Goal: Information Seeking & Learning: Learn about a topic

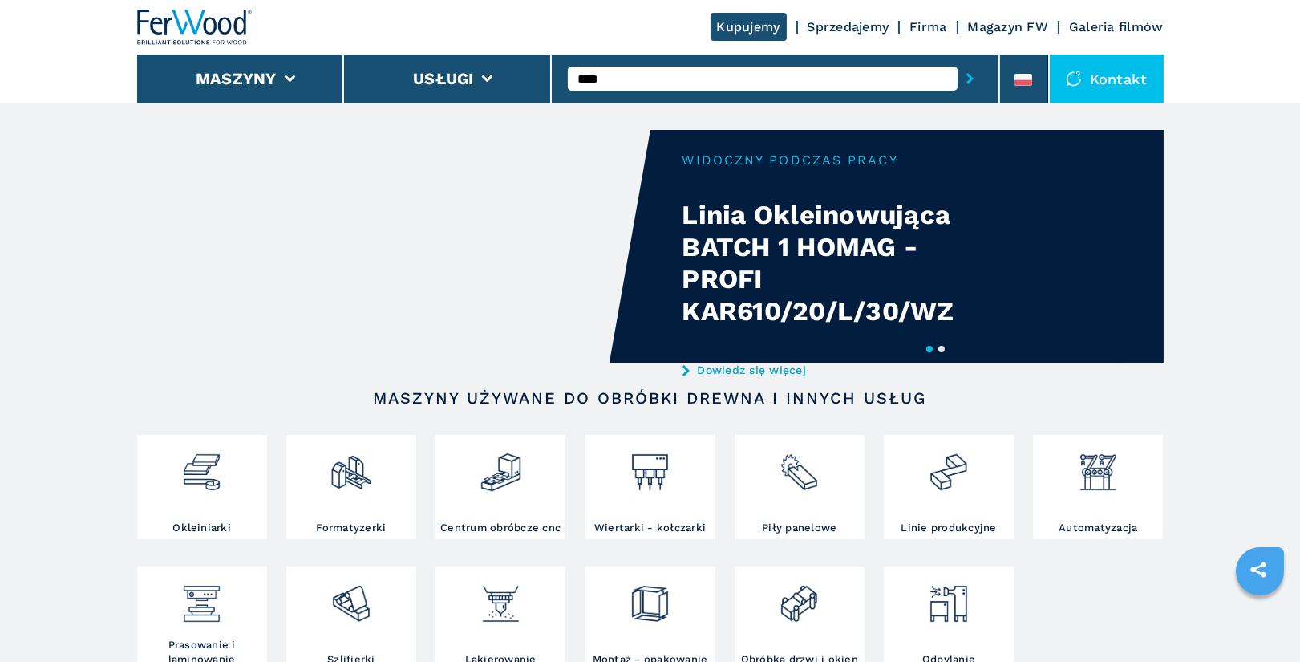
click at [958, 60] on button "submit-button" at bounding box center [970, 78] width 25 height 37
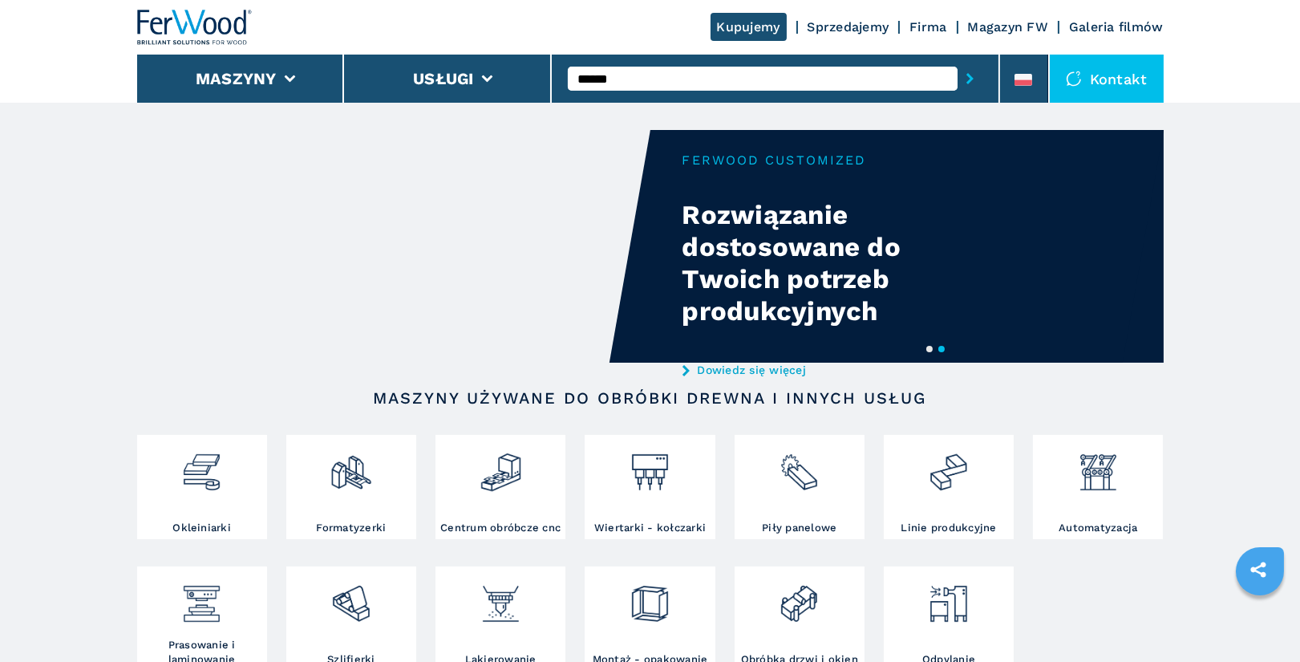
type input "******"
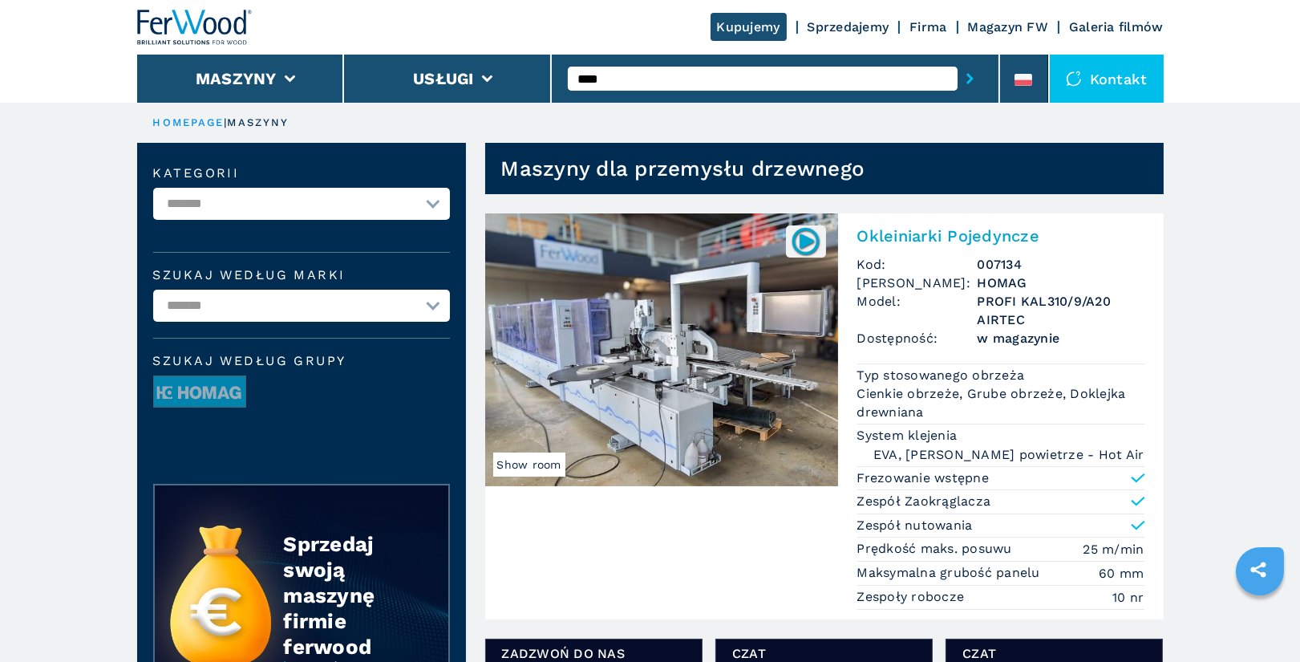
click at [905, 237] on h2 "Okleiniarki Pojedyncze" at bounding box center [1001, 235] width 287 height 19
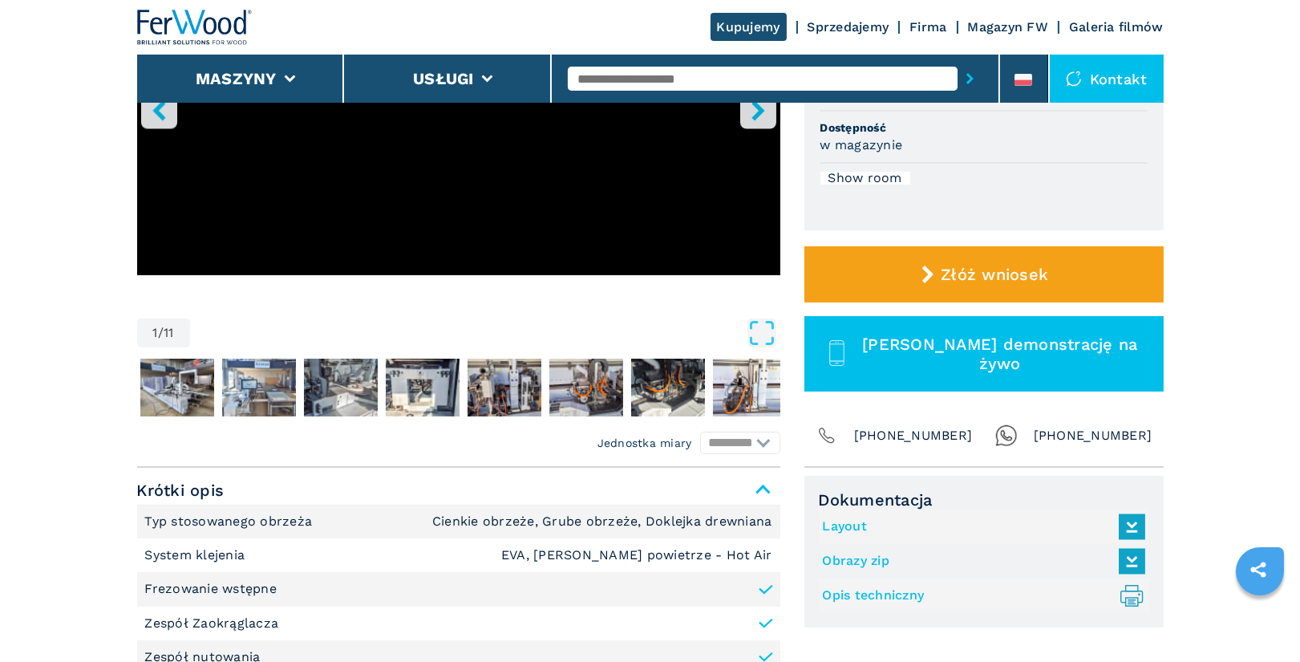
scroll to position [338, 0]
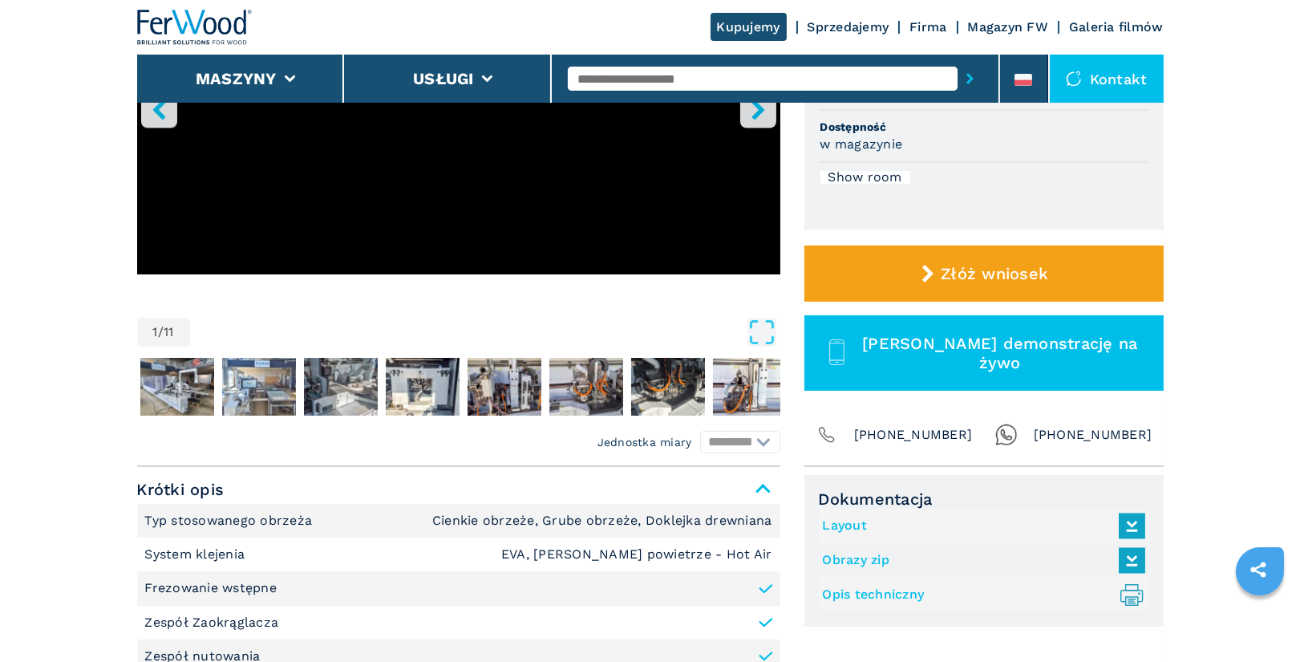
click at [857, 594] on link "Opis techniczny .prefix__st0{stroke-linecap:round;stroke-linejoin:round}.prefix…" at bounding box center [980, 595] width 314 height 26
click at [849, 523] on link "Layout" at bounding box center [980, 526] width 314 height 26
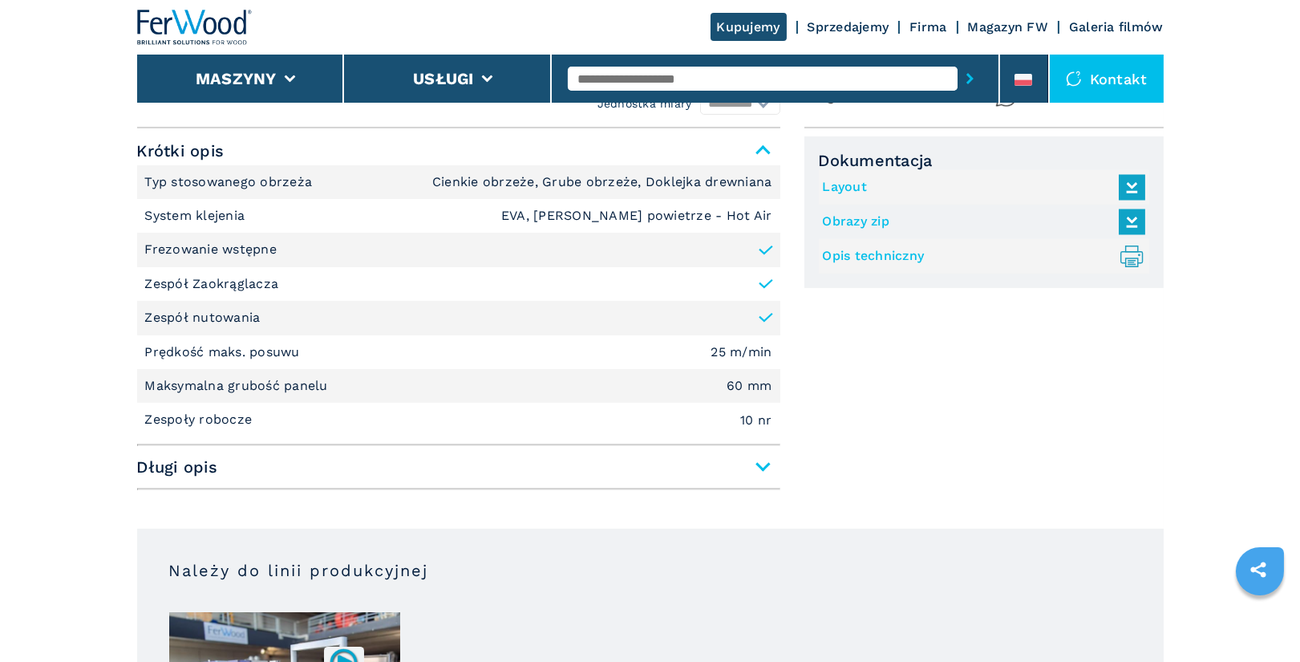
scroll to position [683, 0]
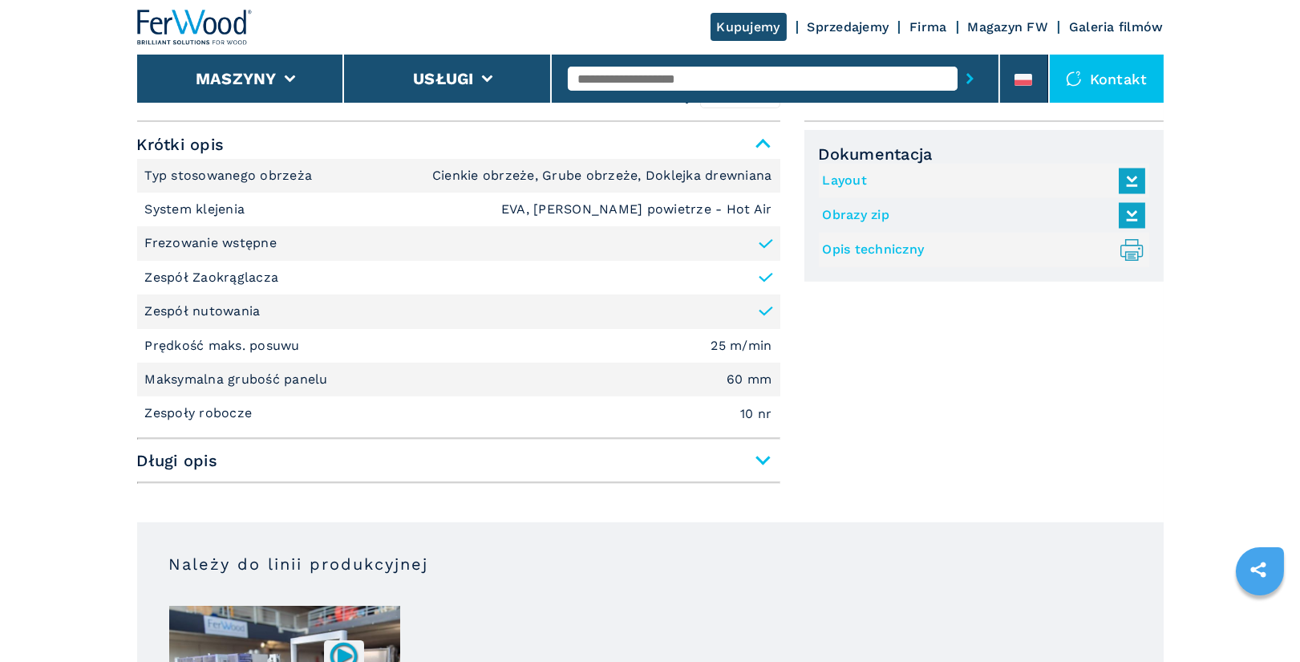
click at [767, 452] on span "Długi opis" at bounding box center [458, 460] width 643 height 29
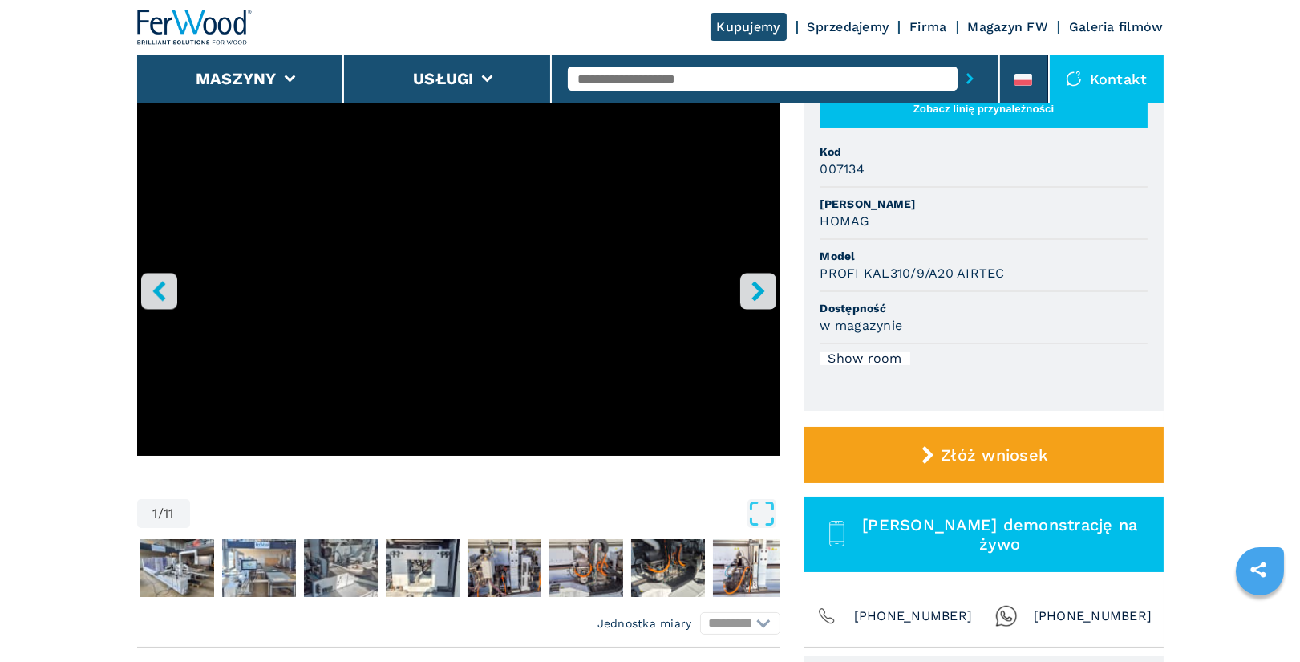
scroll to position [146, 0]
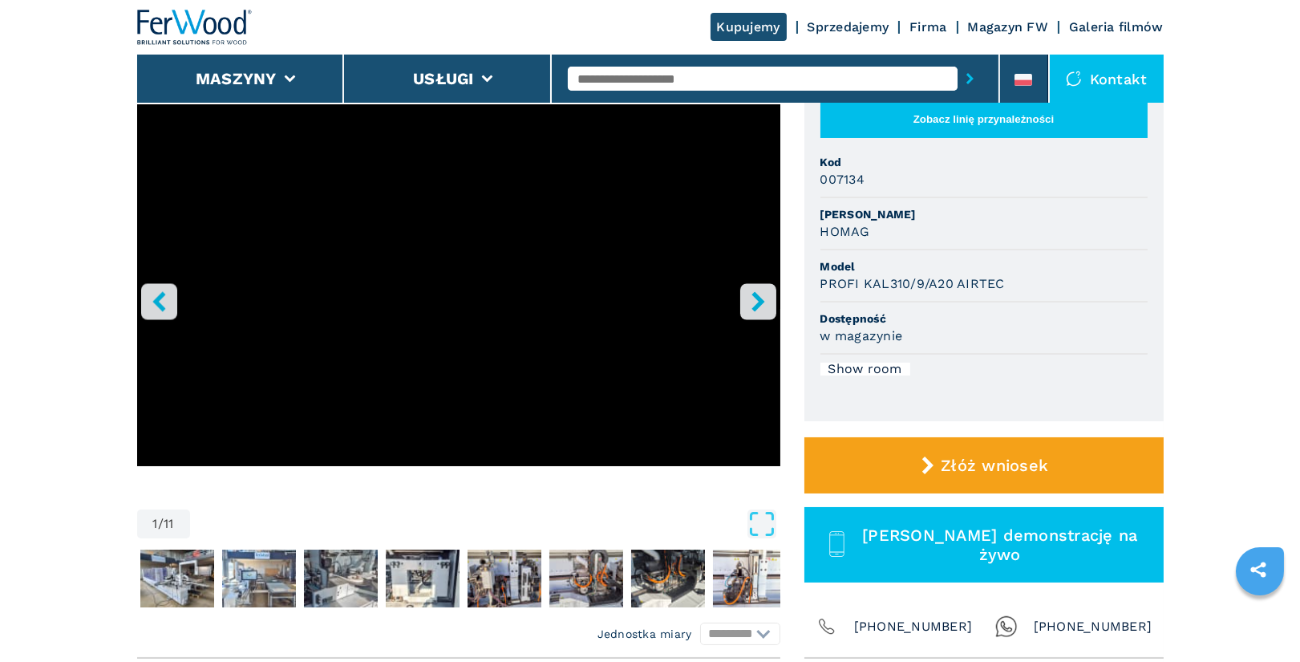
click at [767, 298] on icon "right-button" at bounding box center [759, 301] width 20 height 20
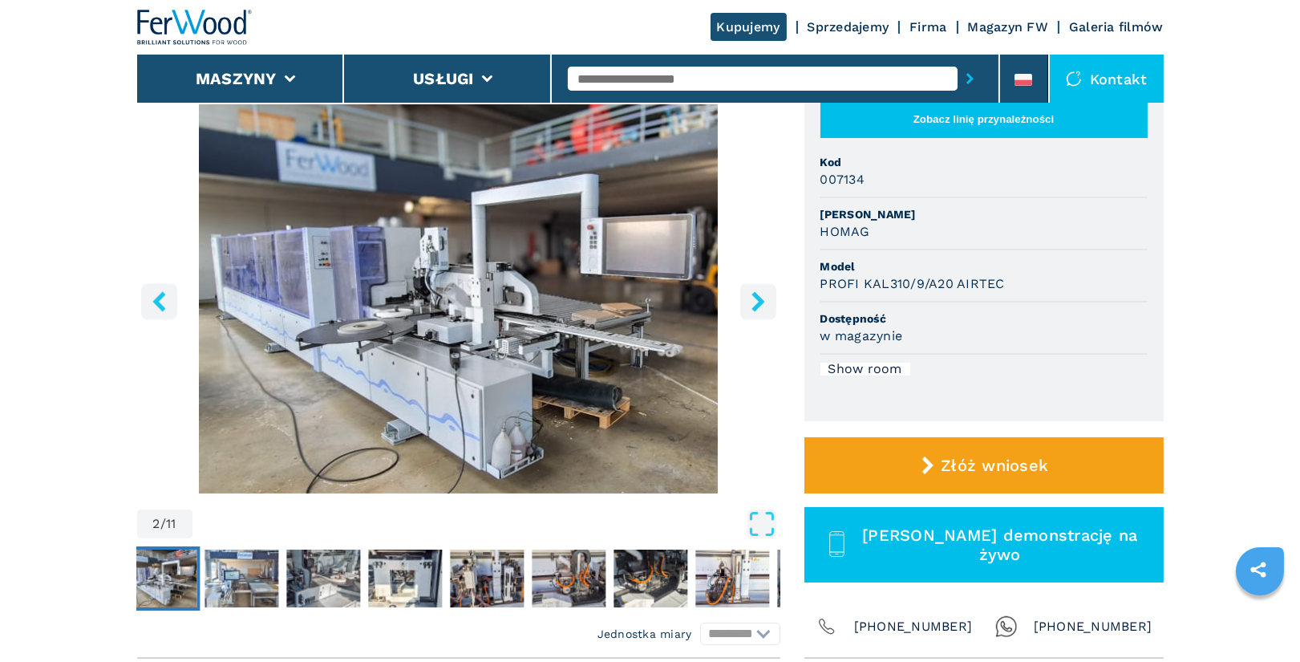
click at [767, 298] on icon "right-button" at bounding box center [759, 301] width 20 height 20
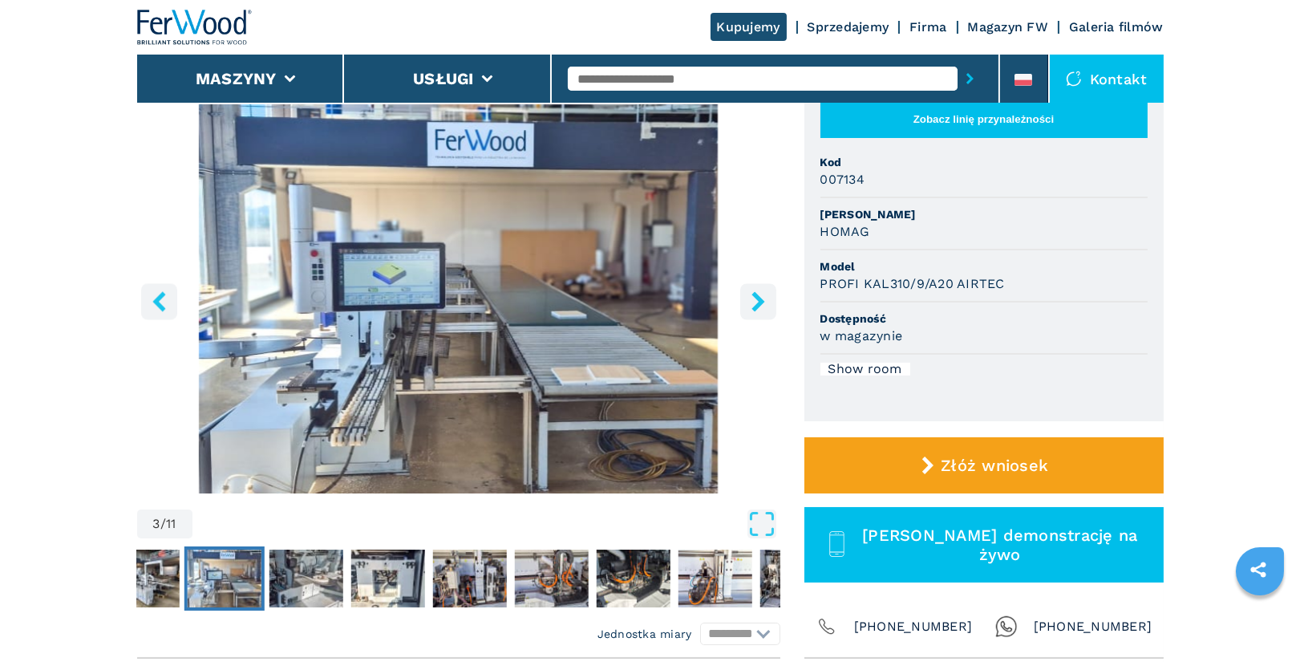
click at [767, 298] on icon "right-button" at bounding box center [759, 301] width 20 height 20
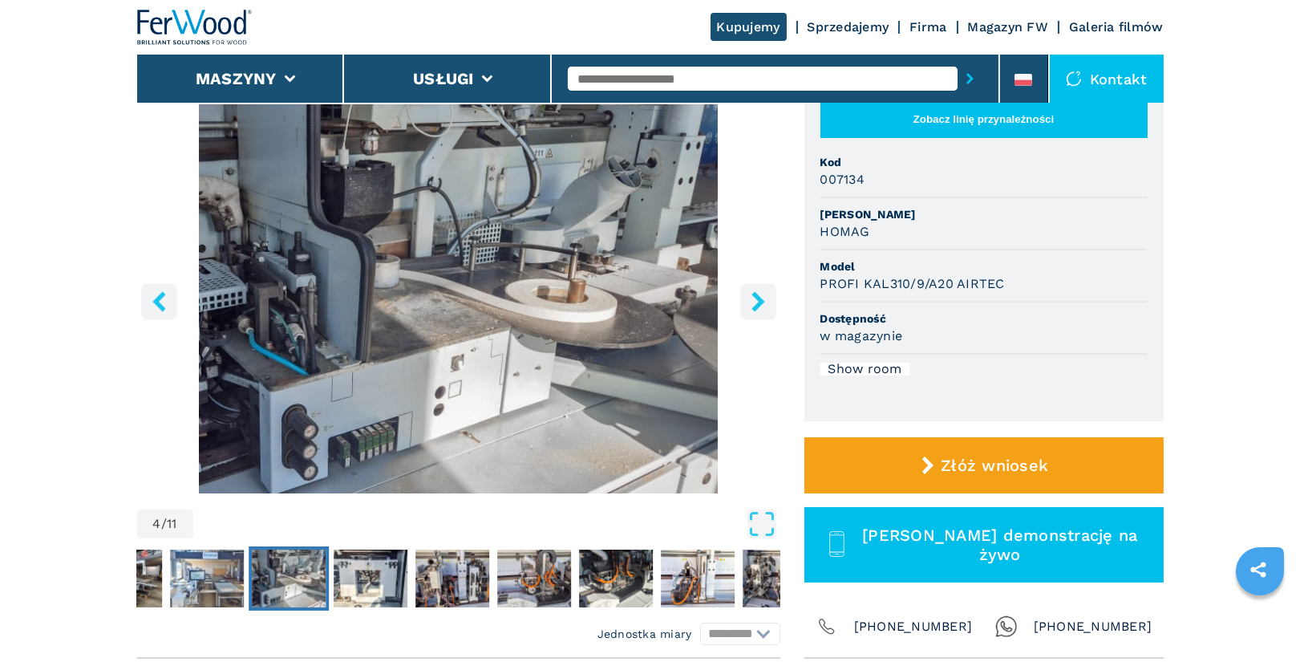
click at [767, 298] on icon "right-button" at bounding box center [759, 301] width 20 height 20
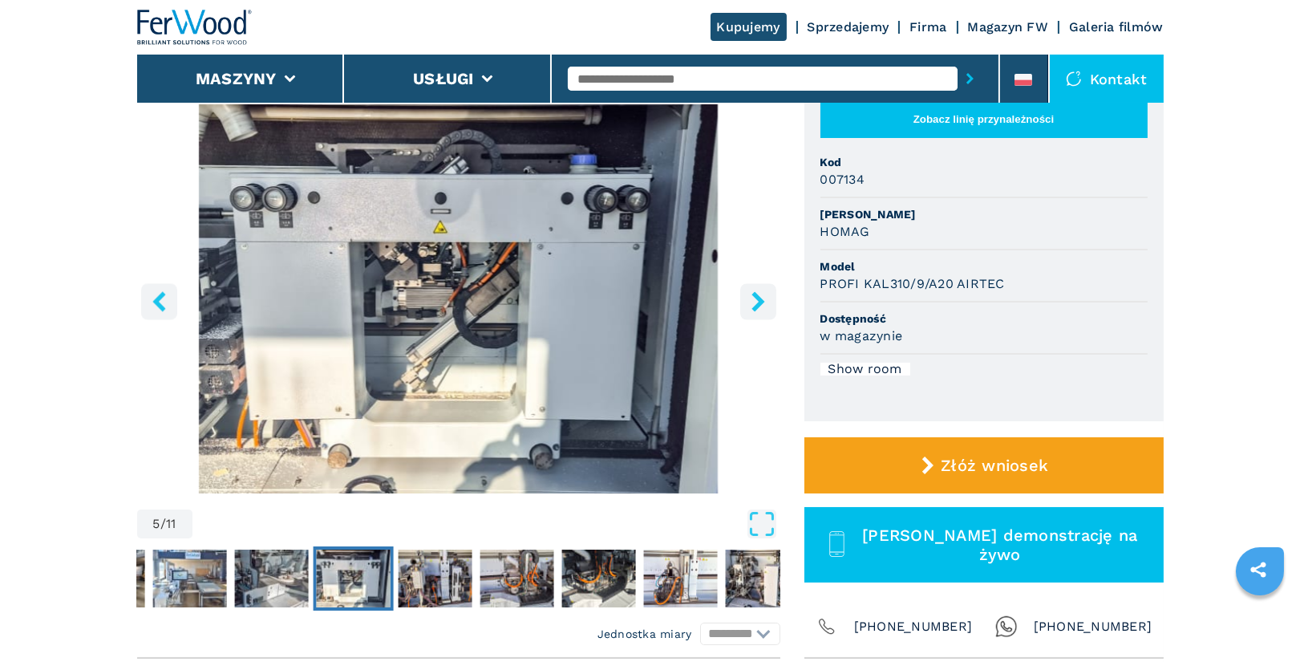
click at [767, 298] on icon "right-button" at bounding box center [759, 301] width 20 height 20
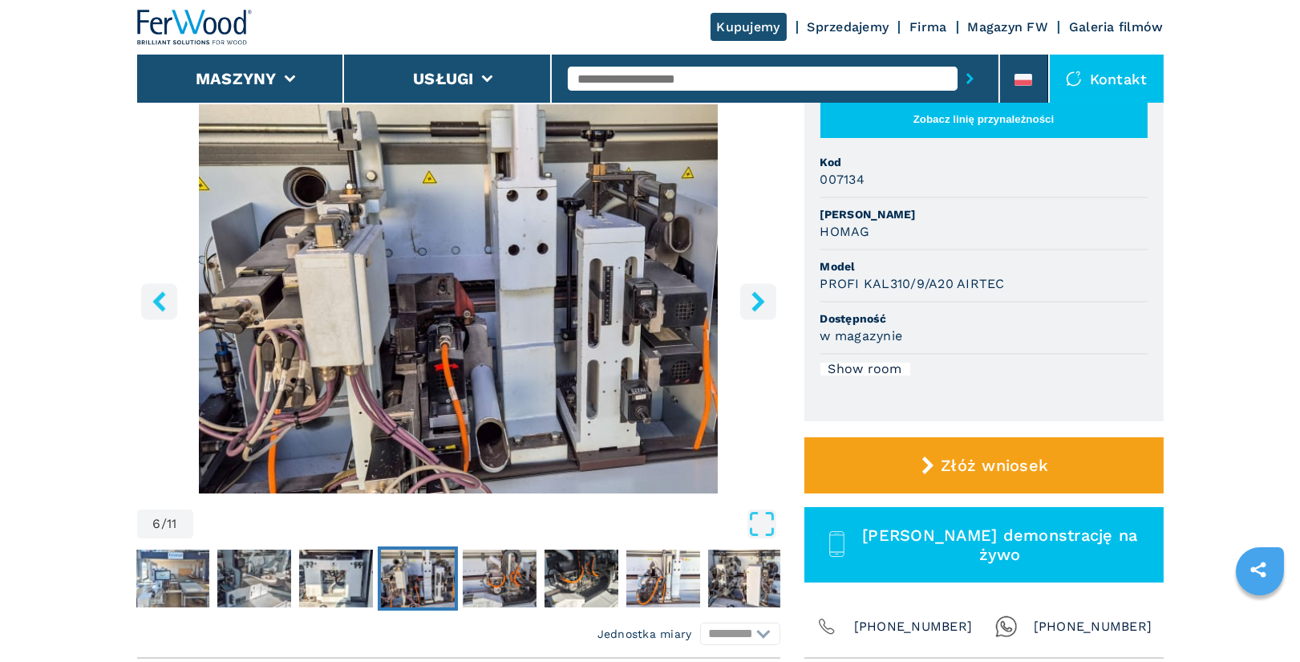
click at [767, 298] on icon "right-button" at bounding box center [759, 301] width 20 height 20
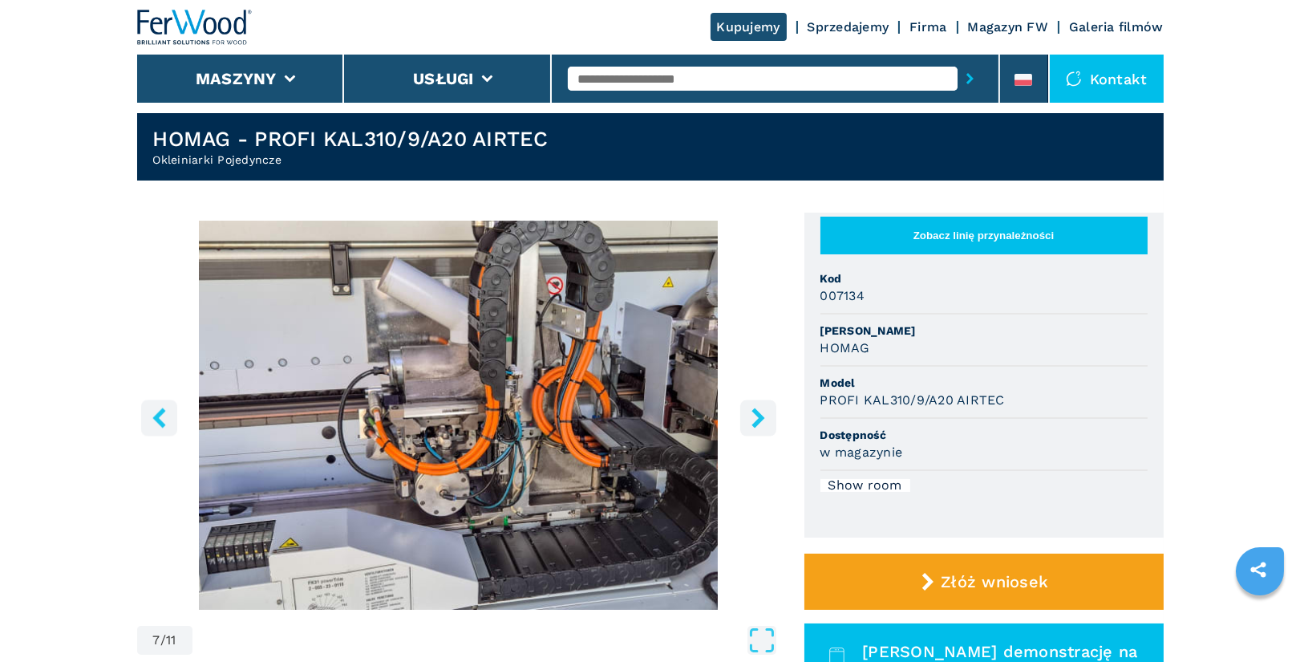
scroll to position [42, 0]
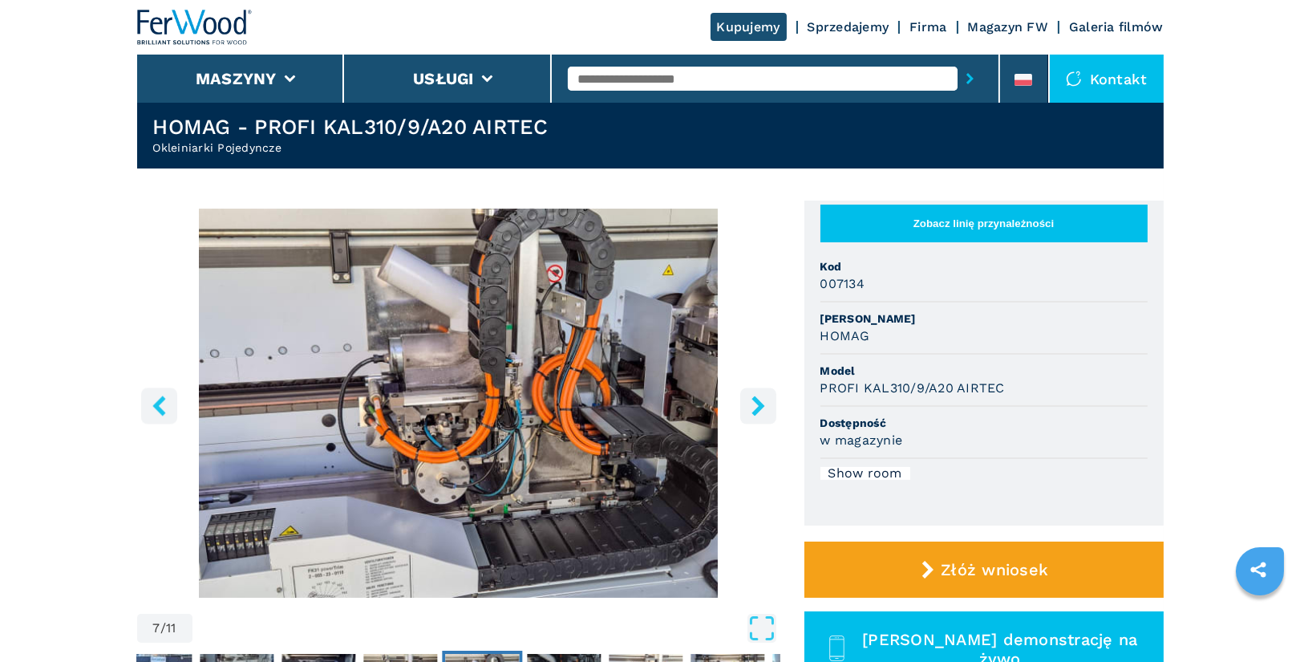
click at [758, 403] on icon "right-button" at bounding box center [758, 406] width 13 height 20
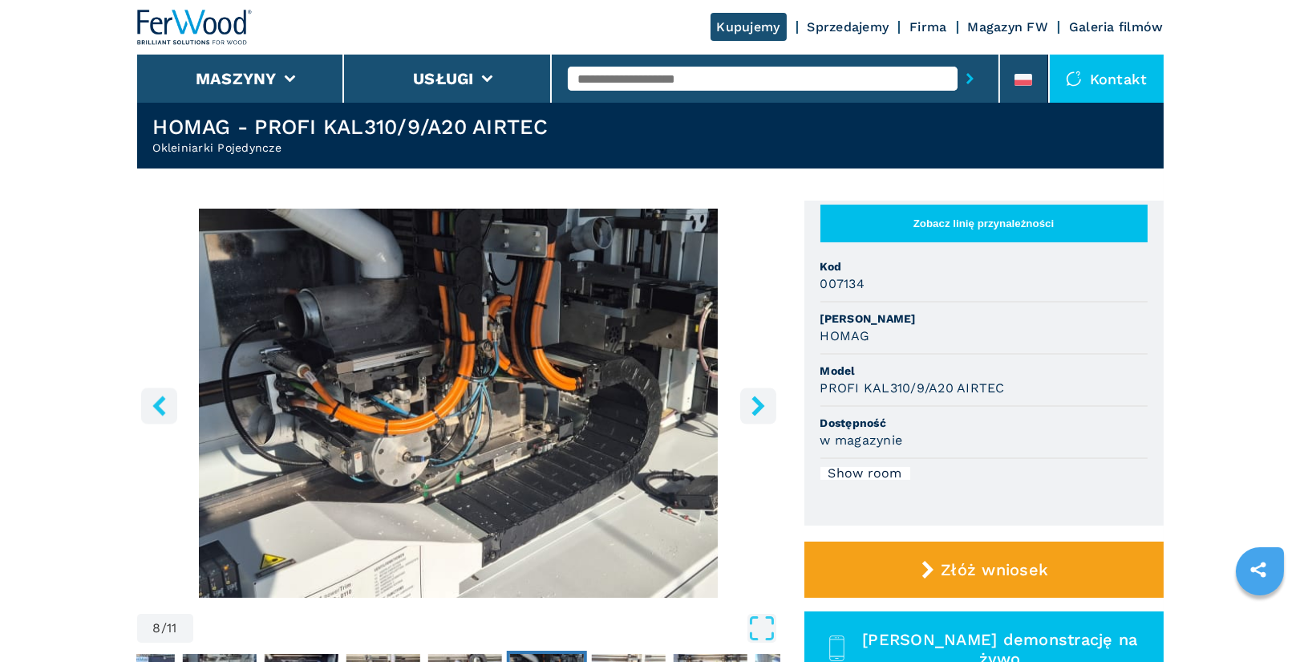
click at [758, 403] on icon "right-button" at bounding box center [758, 406] width 13 height 20
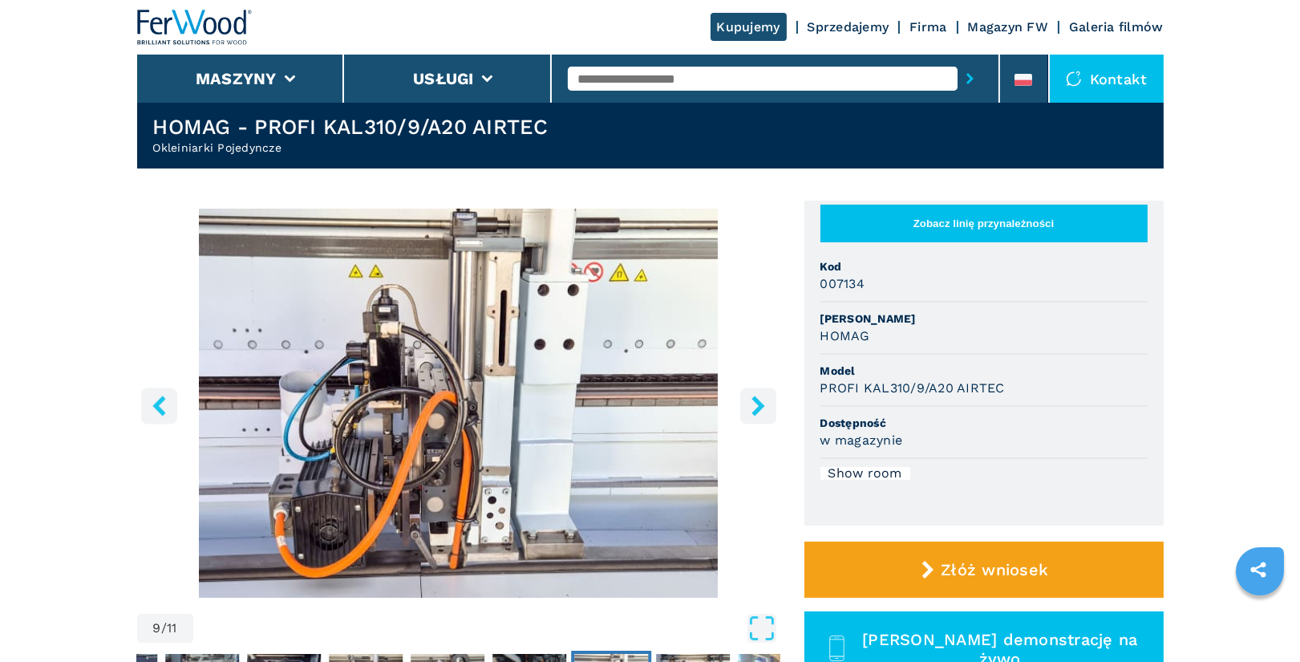
click at [758, 403] on icon "right-button" at bounding box center [758, 406] width 13 height 20
